Goal: Information Seeking & Learning: Find specific fact

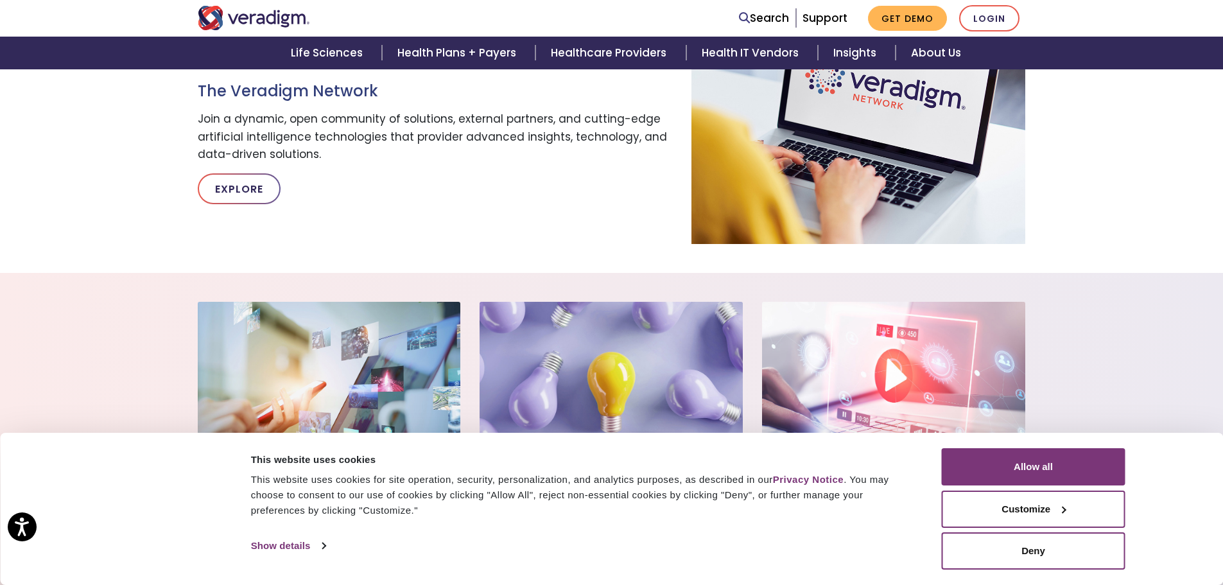
scroll to position [1027, 0]
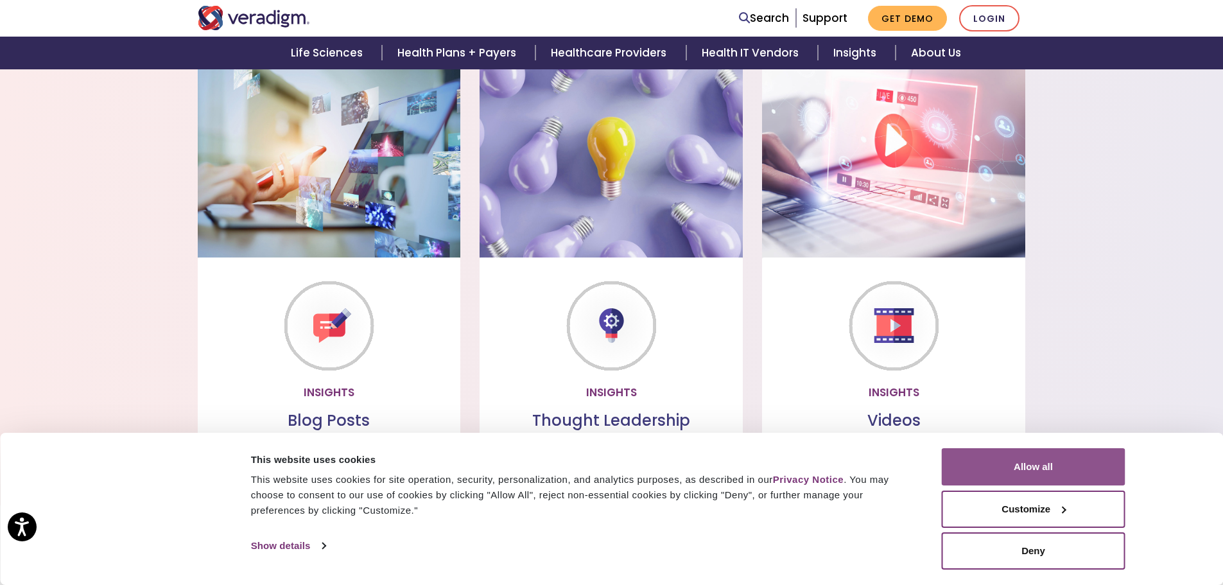
click at [1090, 453] on button "Allow all" at bounding box center [1034, 466] width 184 height 37
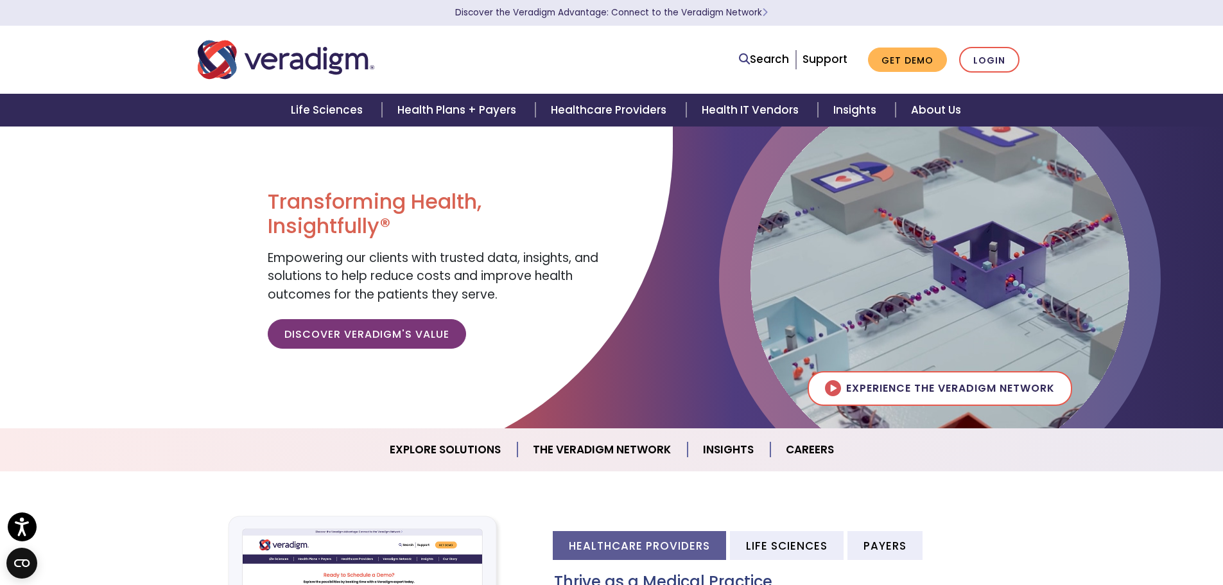
scroll to position [0, 0]
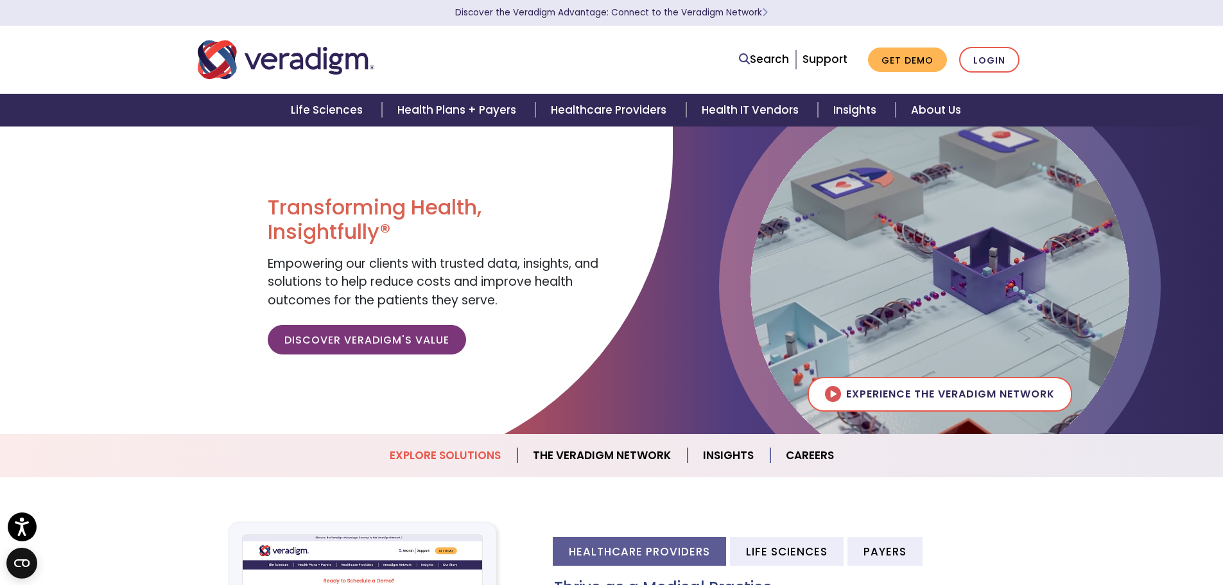
click at [459, 456] on link "Explore Solutions" at bounding box center [445, 455] width 143 height 33
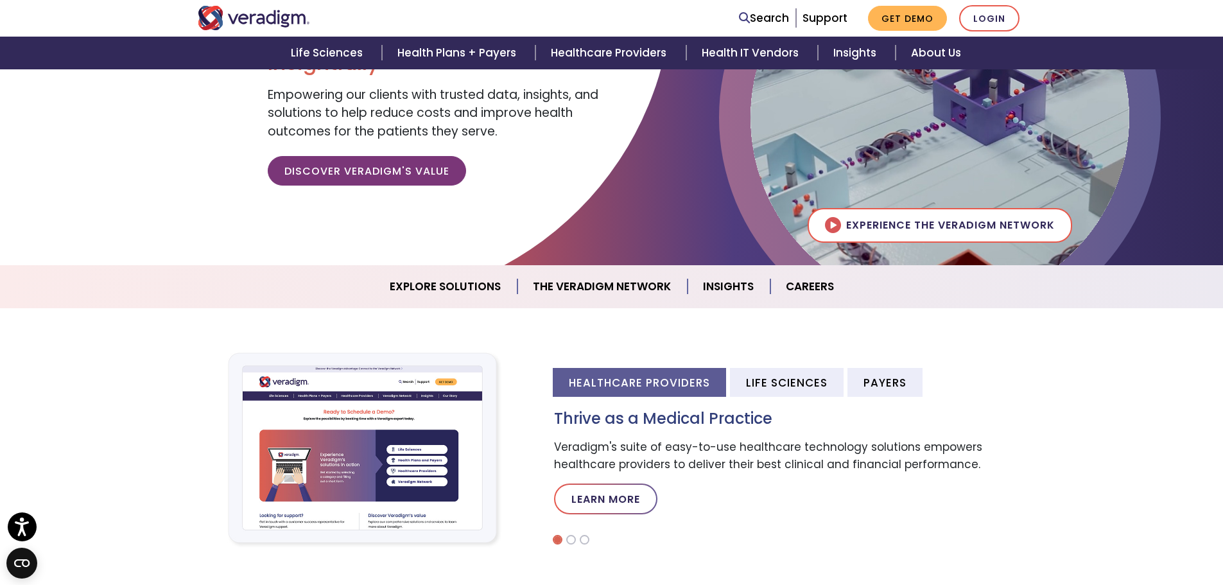
scroll to position [152, 0]
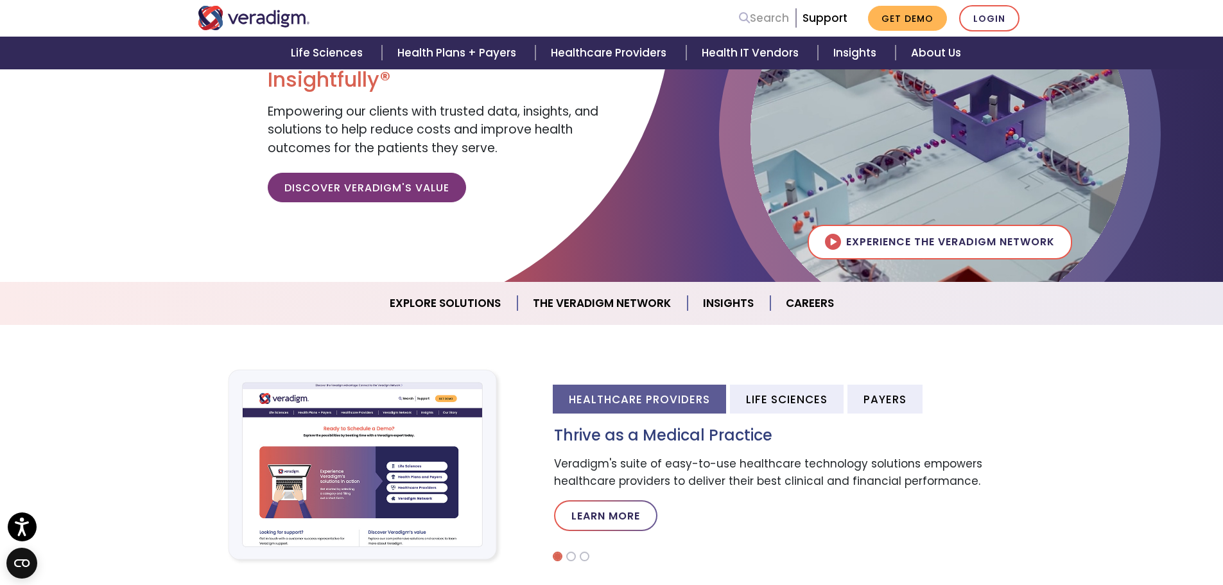
click at [775, 15] on link "Search" at bounding box center [764, 18] width 50 height 17
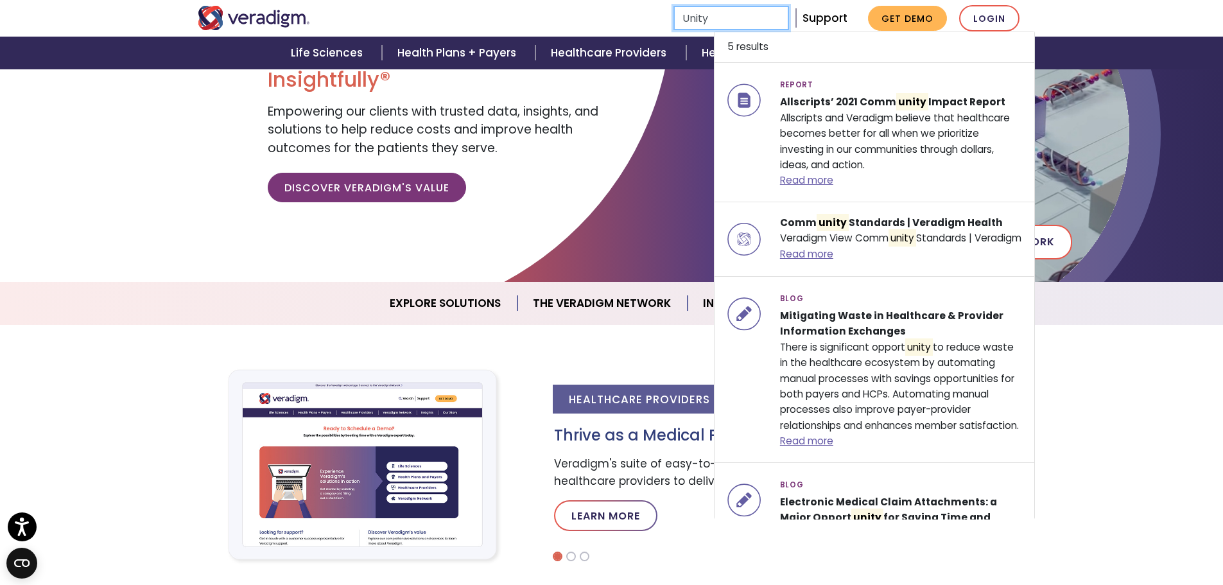
type input "Unity"
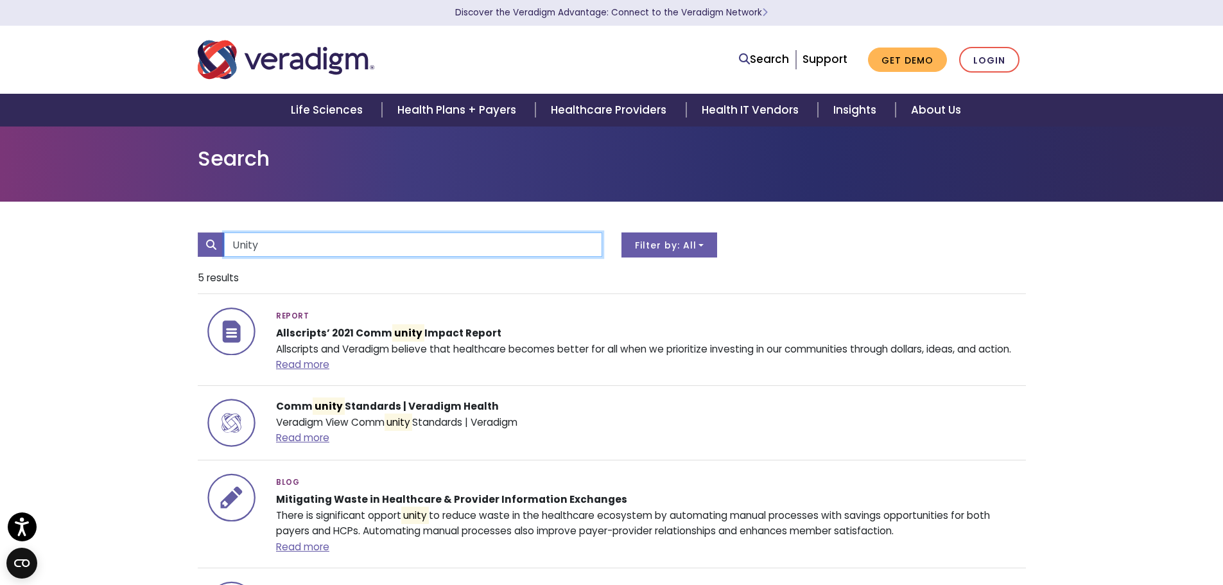
drag, startPoint x: 288, startPoint y: 248, endPoint x: 168, endPoint y: 225, distance: 122.1
click at [168, 225] on div "Unity All Blog Report" at bounding box center [611, 518] width 1223 height 633
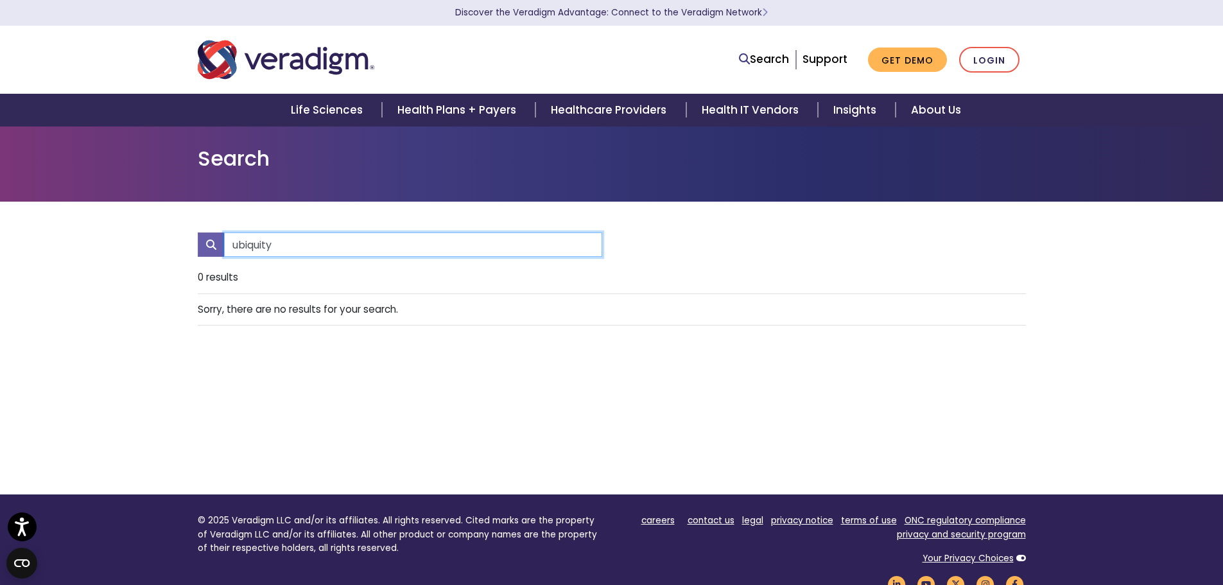
type input "ubiquity"
